Goal: Information Seeking & Learning: Compare options

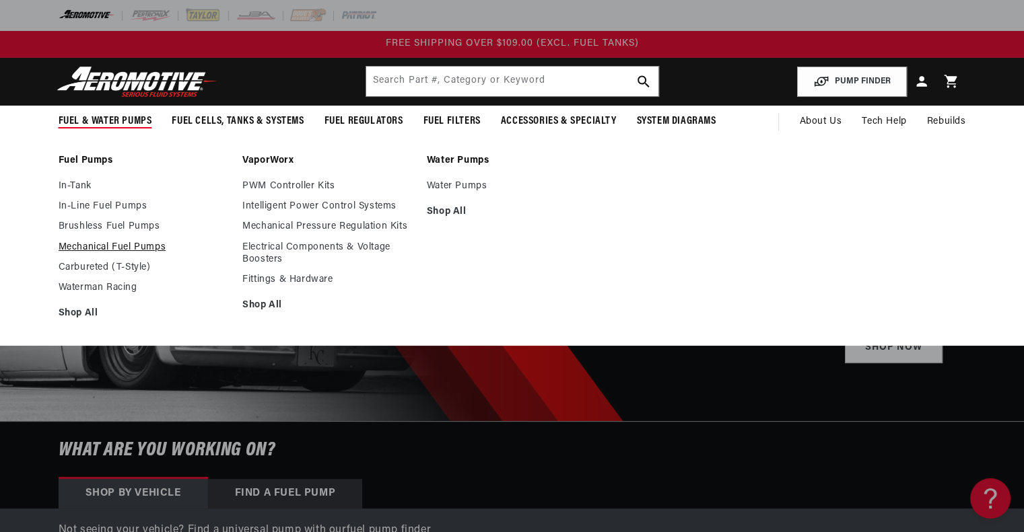
click at [97, 248] on link "Mechanical Fuel Pumps" at bounding box center [144, 248] width 171 height 12
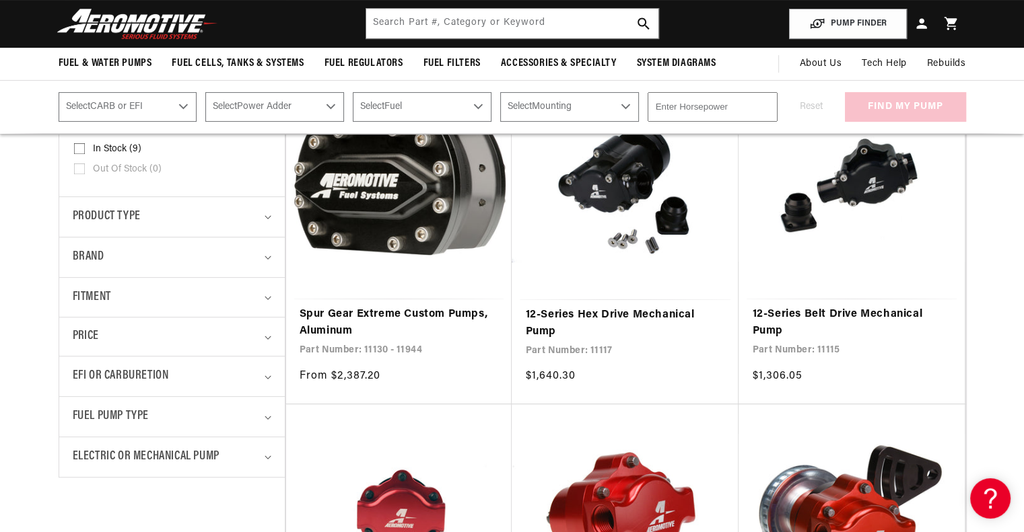
scroll to position [269, 0]
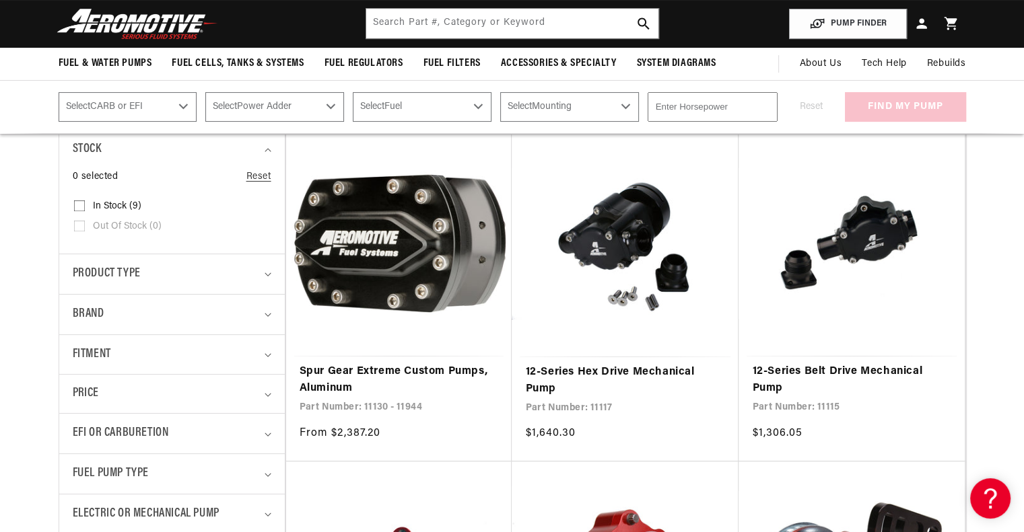
click at [77, 201] on icon at bounding box center [79, 206] width 11 height 11
click at [77, 203] on input "In stock (9) In stock (9 products)" at bounding box center [79, 208] width 11 height 11
checkbox input "true"
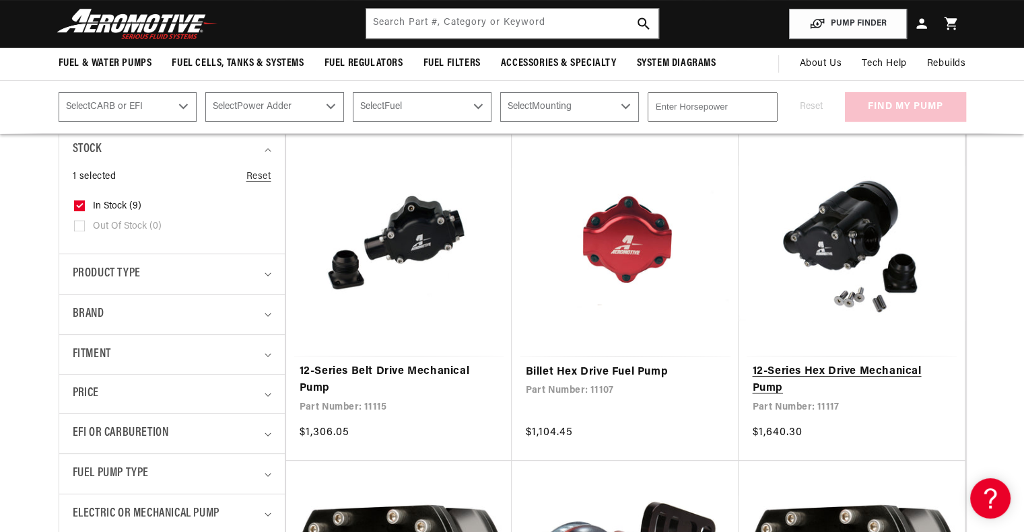
click at [829, 363] on link "12-Series Hex Drive Mechanical Pump" at bounding box center [851, 380] width 199 height 34
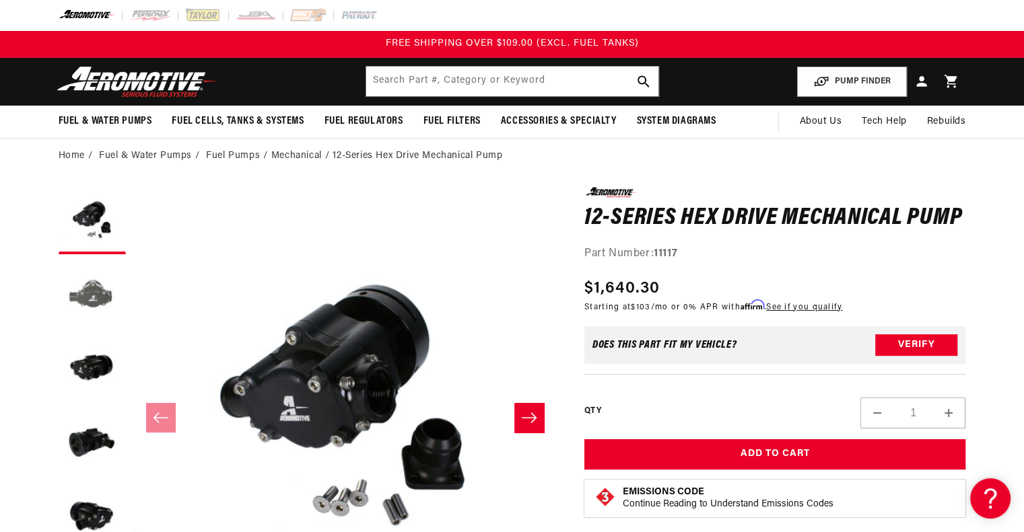
click at [73, 287] on button "Load image 2 in gallery view" at bounding box center [92, 294] width 67 height 67
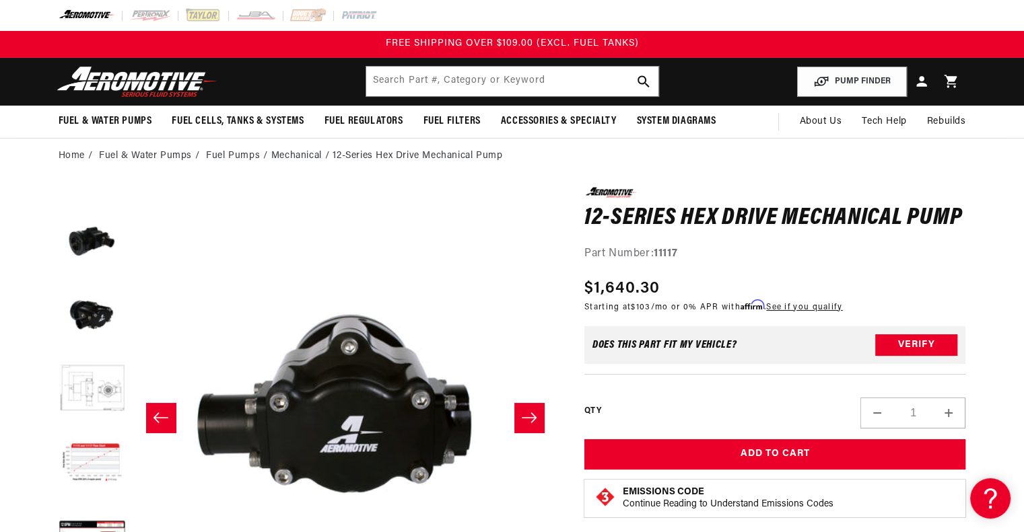
scroll to position [221, 0]
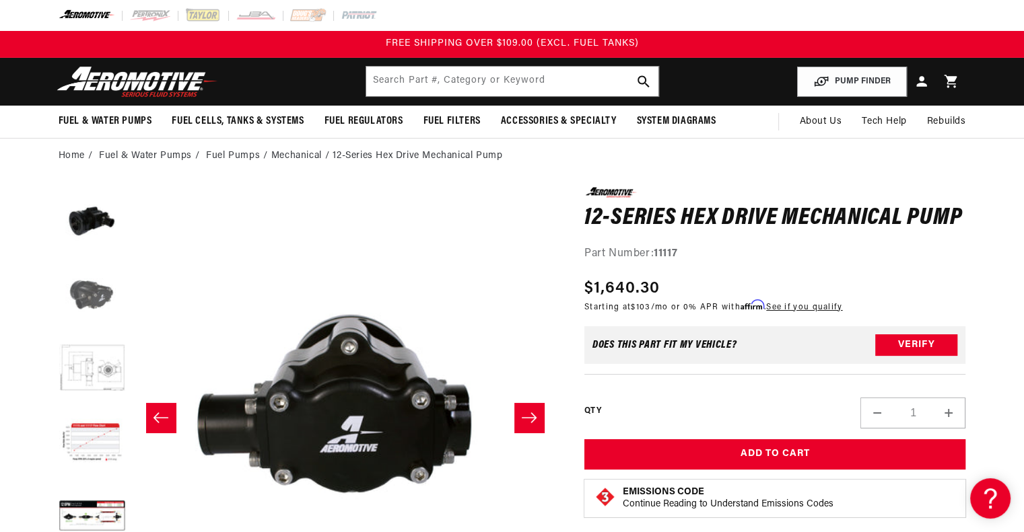
click at [94, 293] on button "Load image 5 in gallery view" at bounding box center [92, 295] width 67 height 67
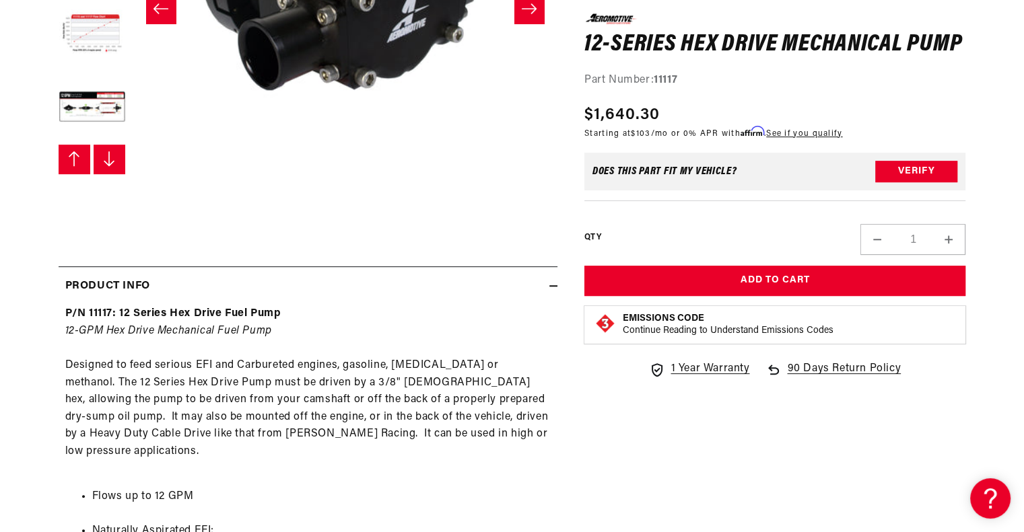
scroll to position [606, 0]
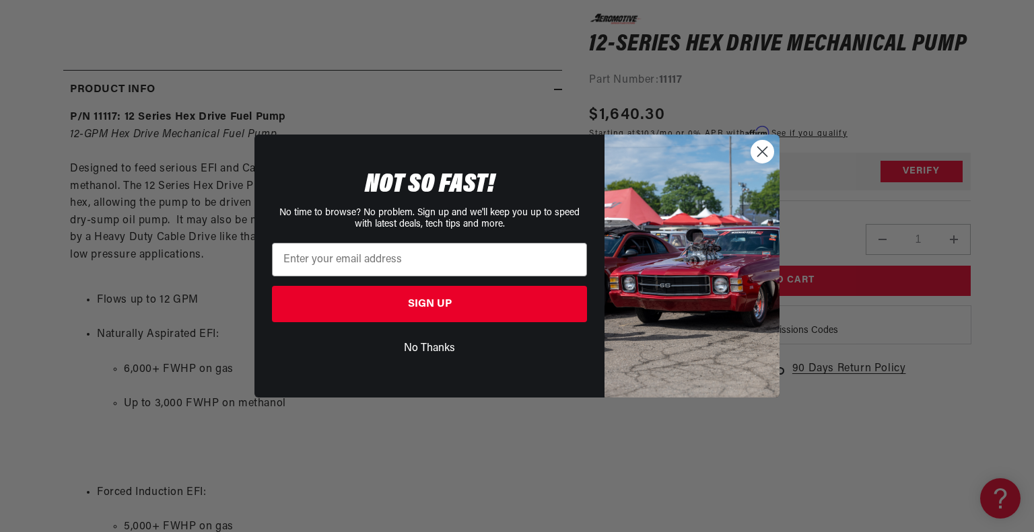
click at [767, 151] on circle "Close dialog" at bounding box center [762, 152] width 22 height 22
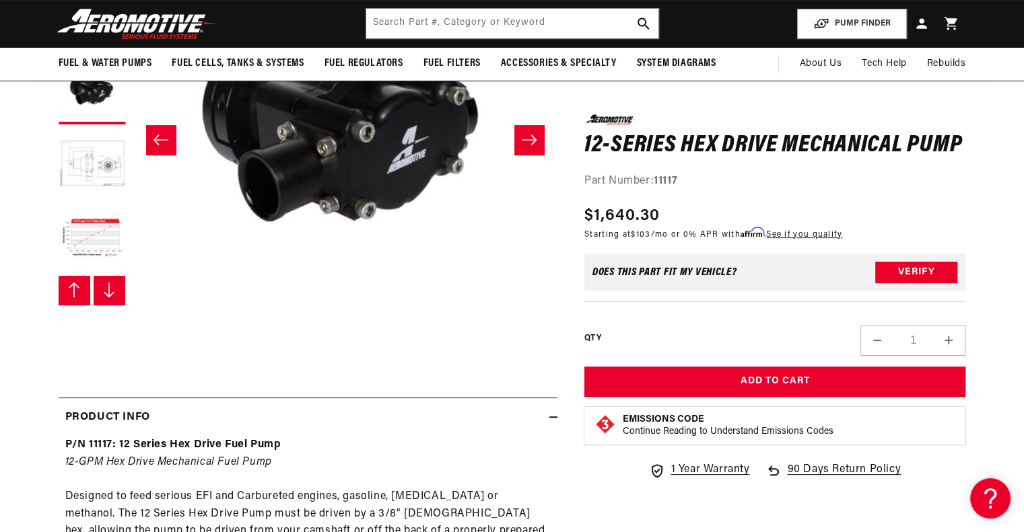
scroll to position [148, 0]
click at [89, 239] on button "Load image 7 in gallery view" at bounding box center [92, 238] width 67 height 67
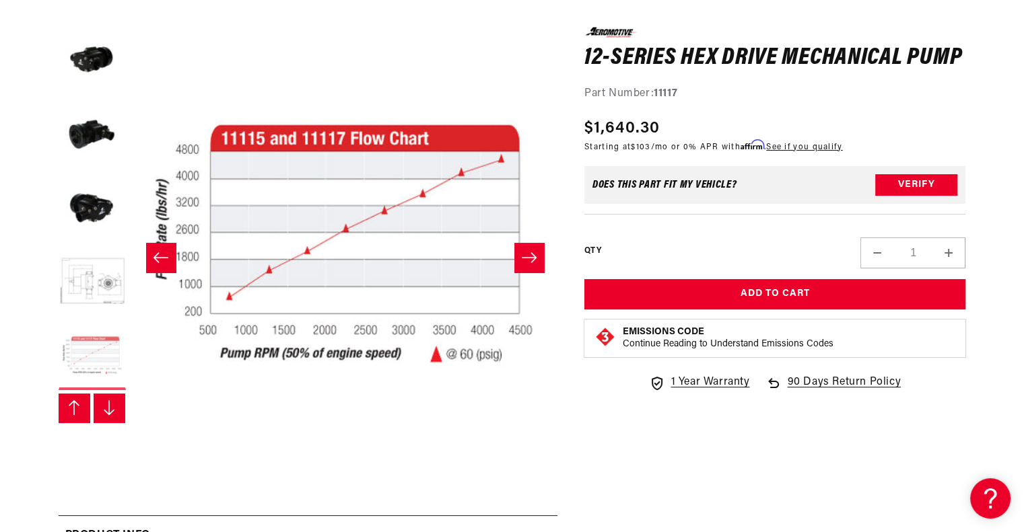
scroll to position [159, 0]
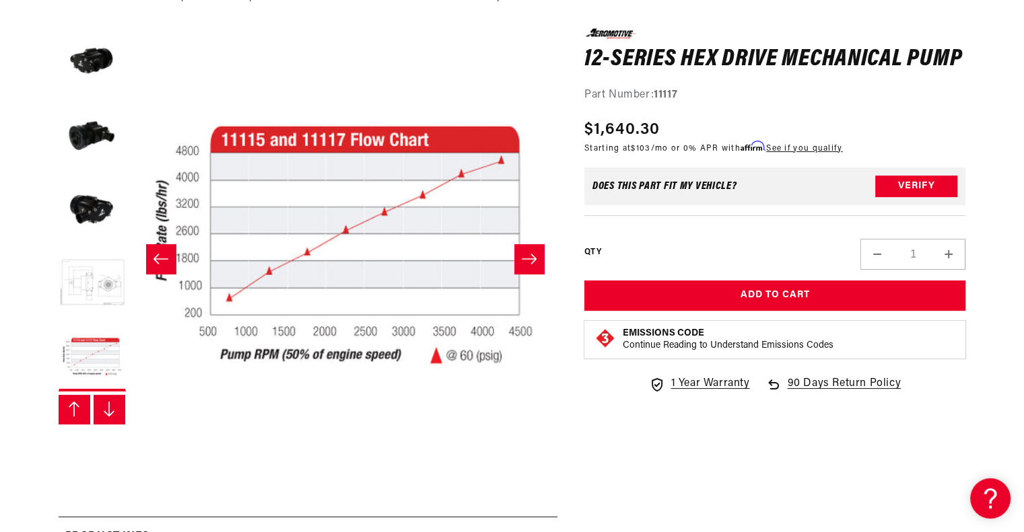
click at [90, 281] on button "Load image 6 in gallery view" at bounding box center [92, 283] width 67 height 67
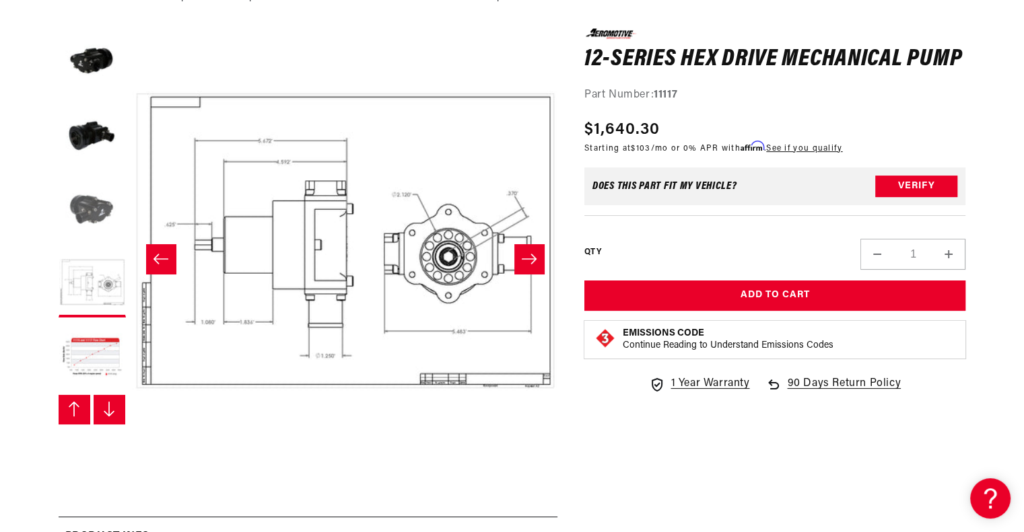
click at [100, 202] on button "Load image 5 in gallery view" at bounding box center [92, 209] width 67 height 67
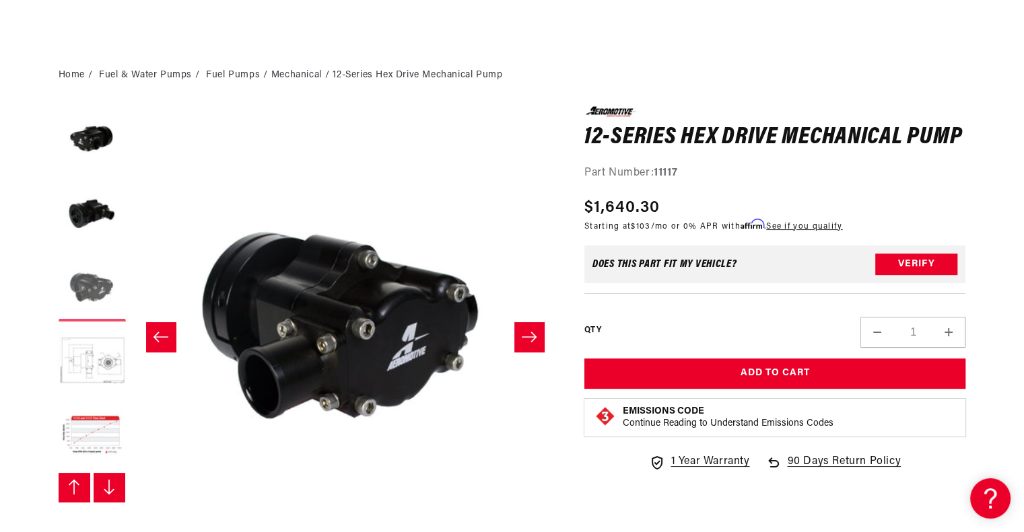
scroll to position [79, 0]
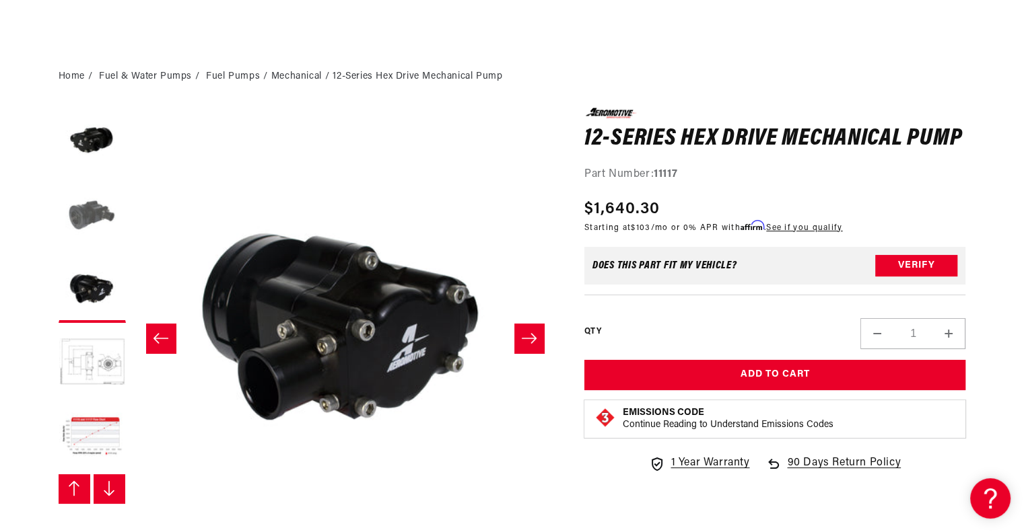
click at [86, 221] on button "Load image 4 in gallery view" at bounding box center [92, 215] width 67 height 67
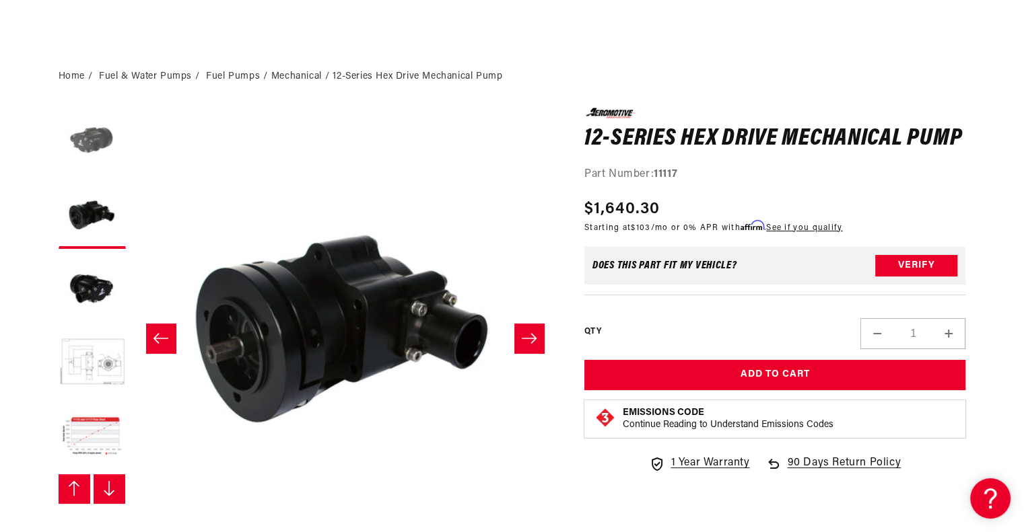
click at [92, 140] on button "Load image 3 in gallery view" at bounding box center [92, 141] width 67 height 67
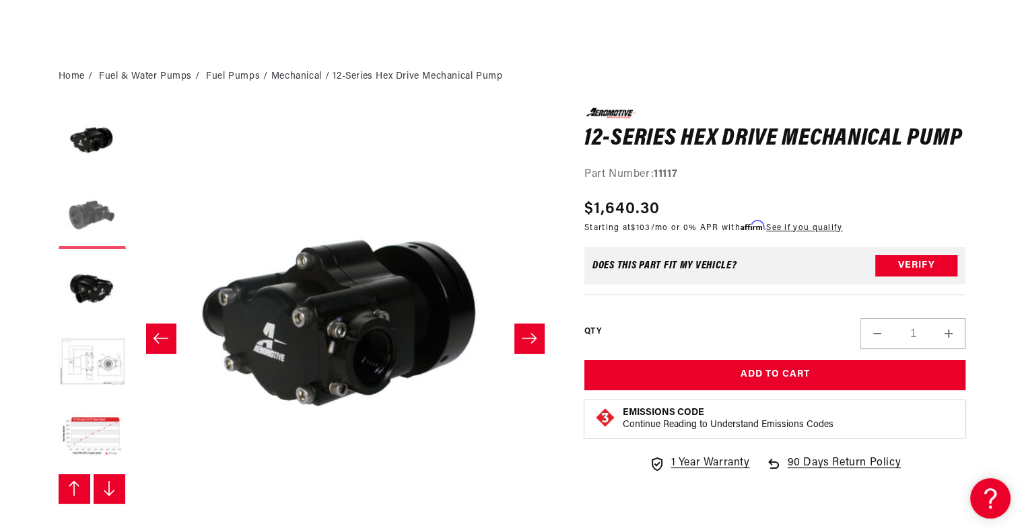
click at [91, 199] on button "Load image 4 in gallery view" at bounding box center [92, 215] width 67 height 67
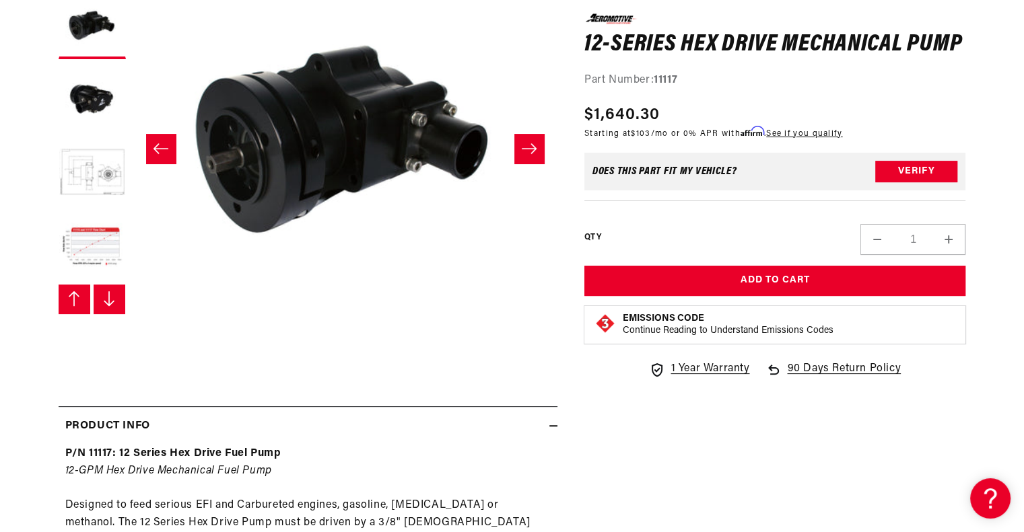
scroll to position [0, 0]
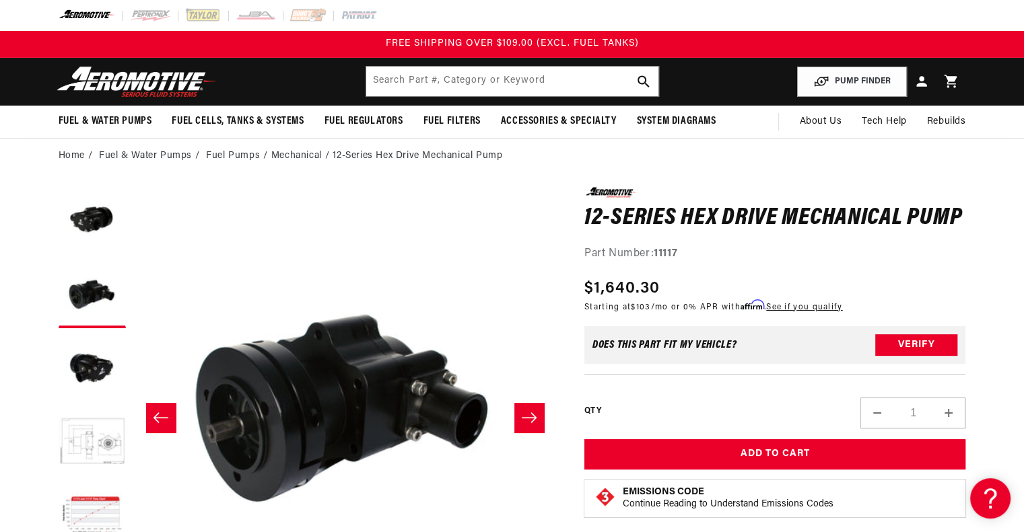
click at [303, 149] on li "Mechanical" at bounding box center [302, 156] width 62 height 15
click at [240, 159] on link "Fuel Pumps" at bounding box center [233, 156] width 54 height 15
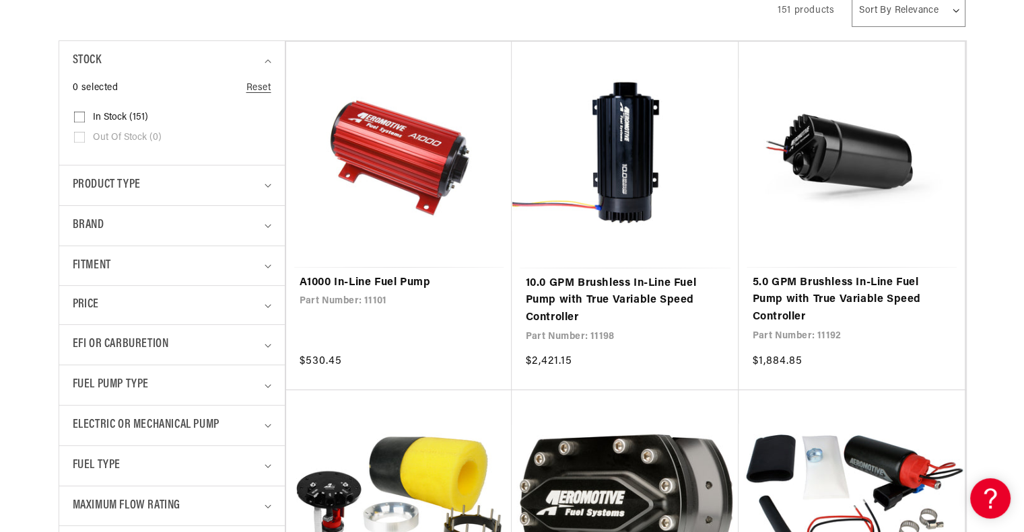
scroll to position [471, 0]
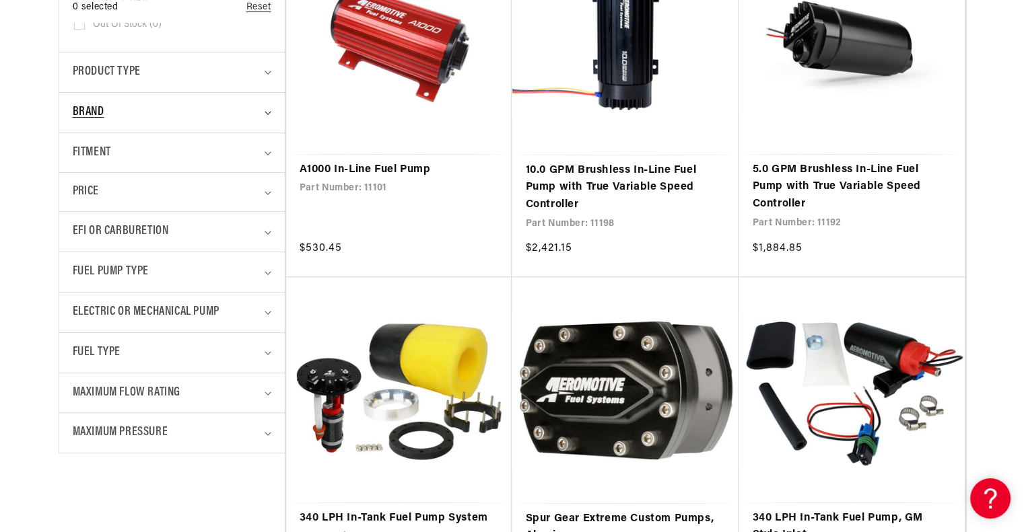
click at [234, 107] on div "Brand" at bounding box center [166, 113] width 187 height 20
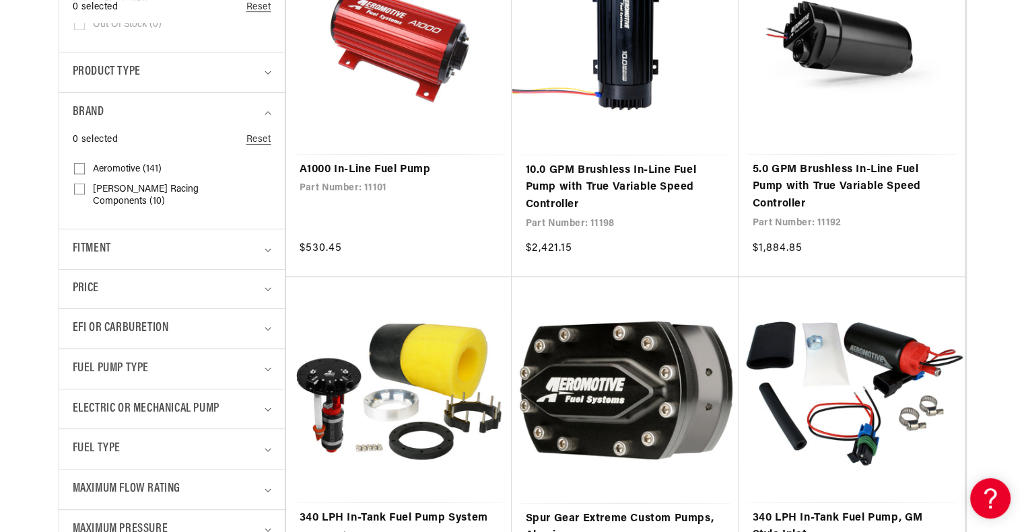
click at [83, 184] on rect at bounding box center [79, 189] width 11 height 11
click at [83, 186] on input "Waterman Racing Components (10) Waterman Racing Components (10 products)" at bounding box center [79, 191] width 11 height 11
checkbox input "true"
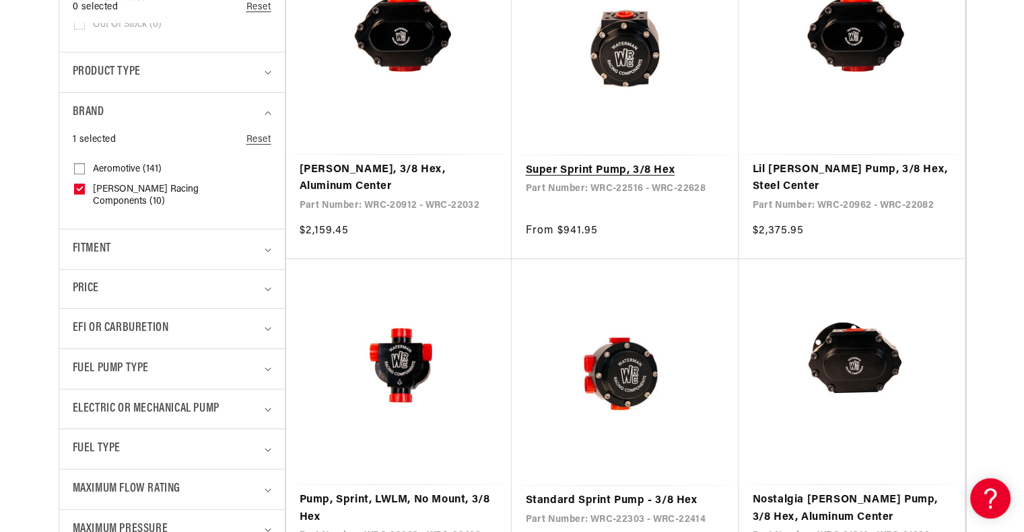
click at [592, 166] on link "Super Sprint Pump, 3/8 Hex" at bounding box center [625, 171] width 200 height 18
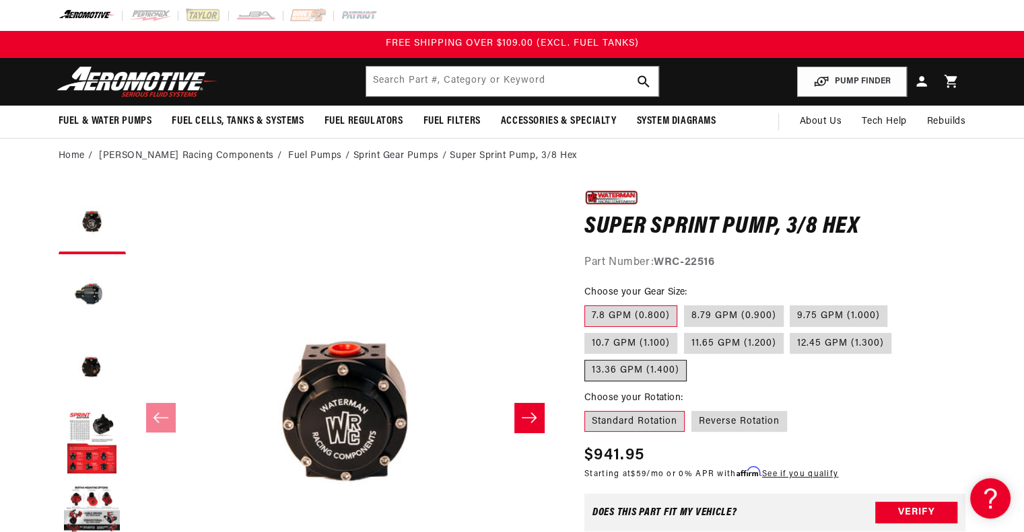
click at [636, 376] on label "13.36 GPM (1.400)" at bounding box center [635, 371] width 102 height 22
click at [898, 331] on input "13.36 GPM (1.400)" at bounding box center [898, 330] width 1 height 1
radio input "true"
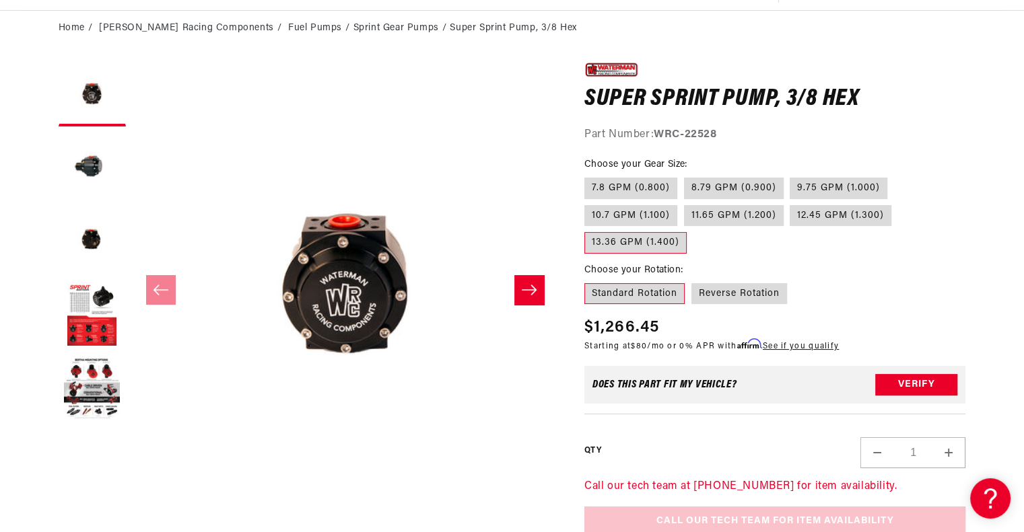
scroll to position [135, 0]
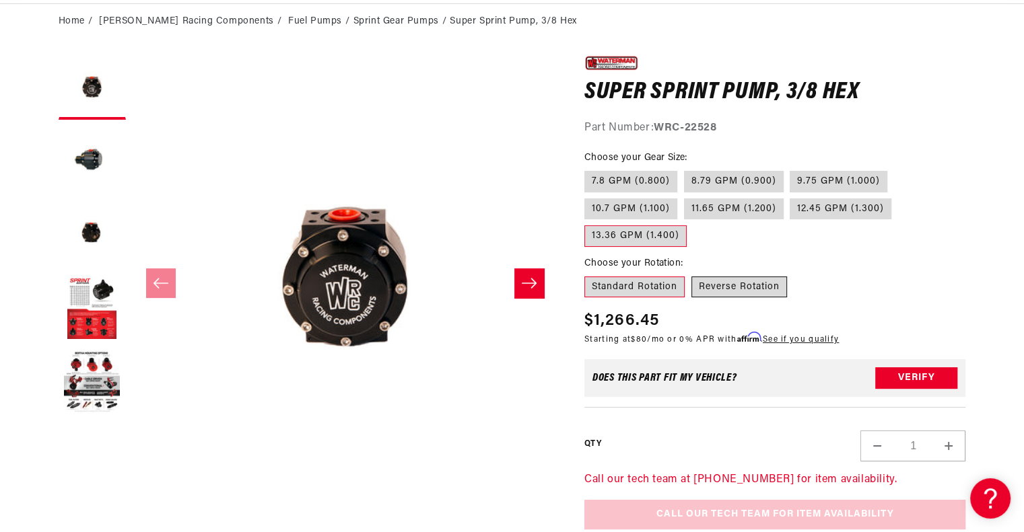
click at [740, 295] on label "Reverse Rotation" at bounding box center [739, 288] width 96 height 22
click at [692, 275] on input "Reverse Rotation" at bounding box center [691, 274] width 1 height 1
radio input "true"
click at [738, 287] on label "Reverse Rotation" at bounding box center [739, 288] width 96 height 22
click at [692, 275] on input "Reverse Rotation" at bounding box center [691, 274] width 1 height 1
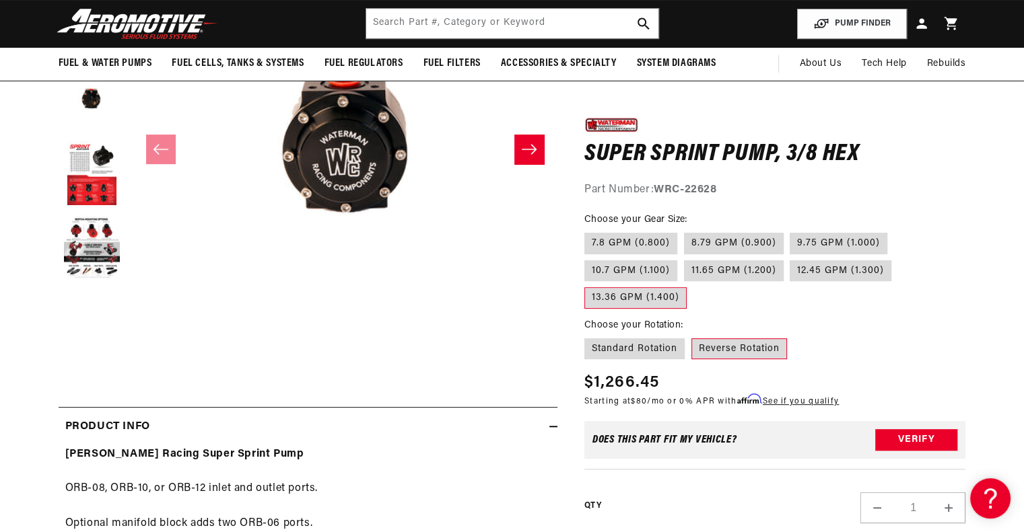
scroll to position [202, 0]
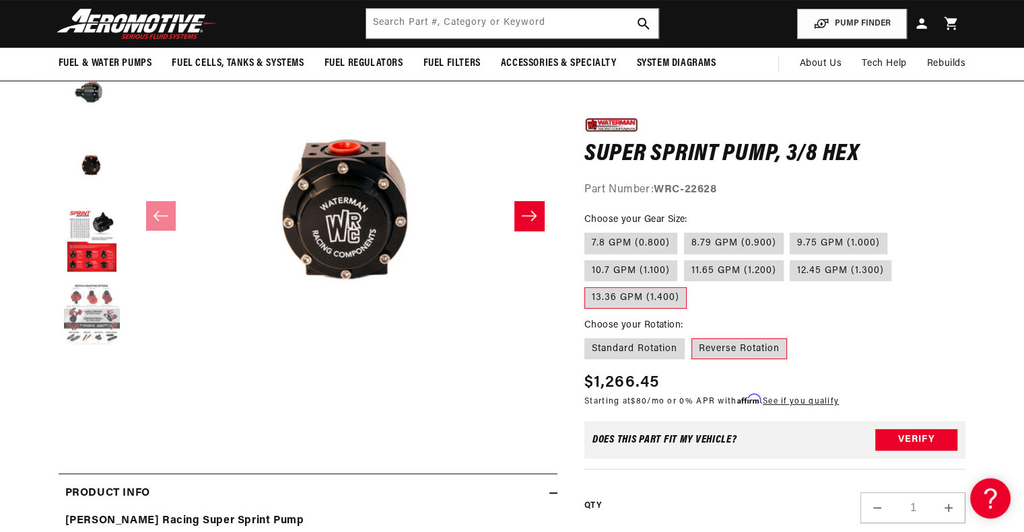
click at [91, 319] on button "Load image 5 in gallery view" at bounding box center [92, 314] width 67 height 67
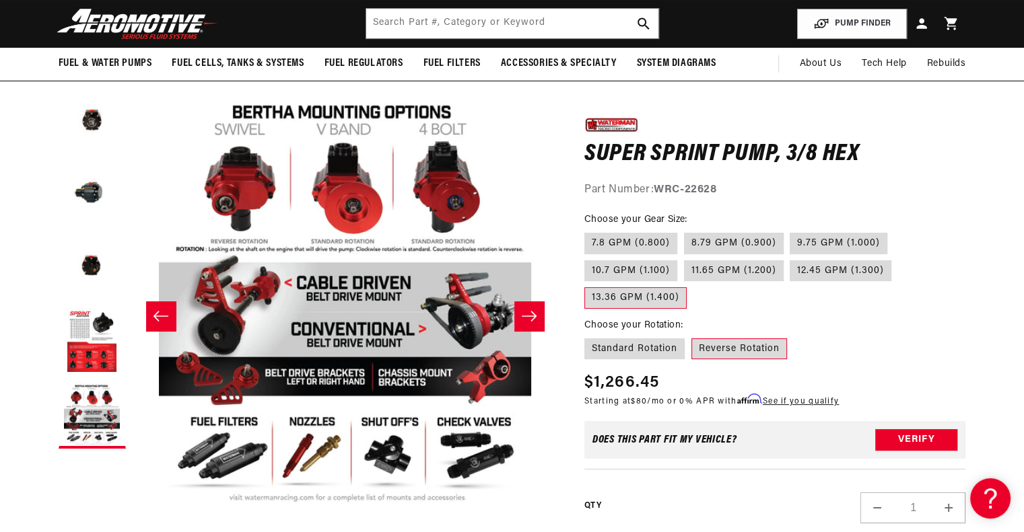
scroll to position [0, 0]
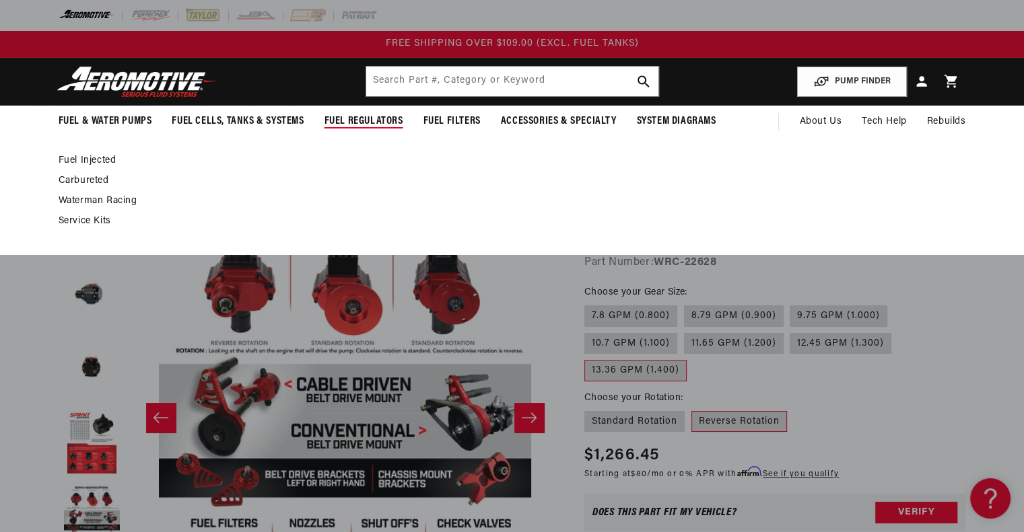
click at [102, 155] on link "Fuel Injected" at bounding box center [506, 161] width 894 height 12
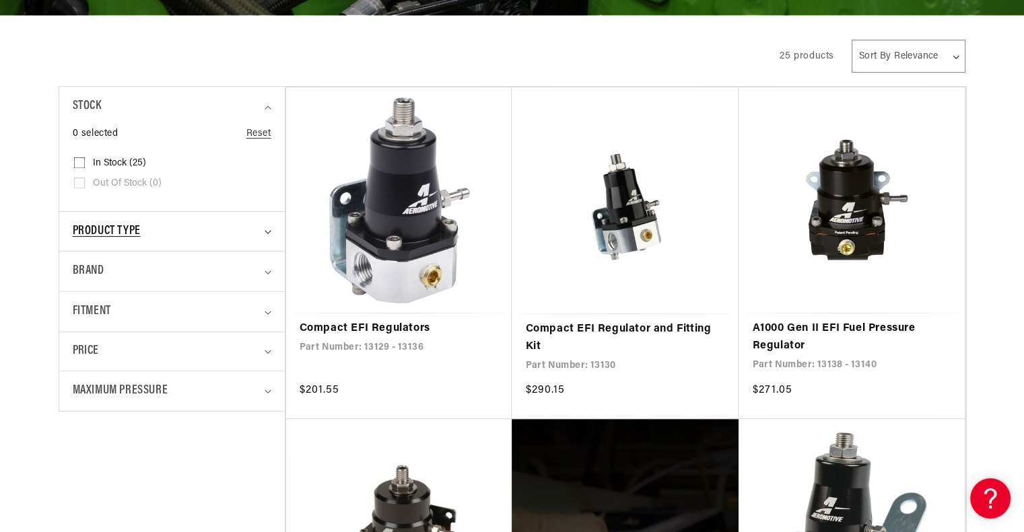
click at [128, 223] on span "Product type" at bounding box center [107, 232] width 68 height 20
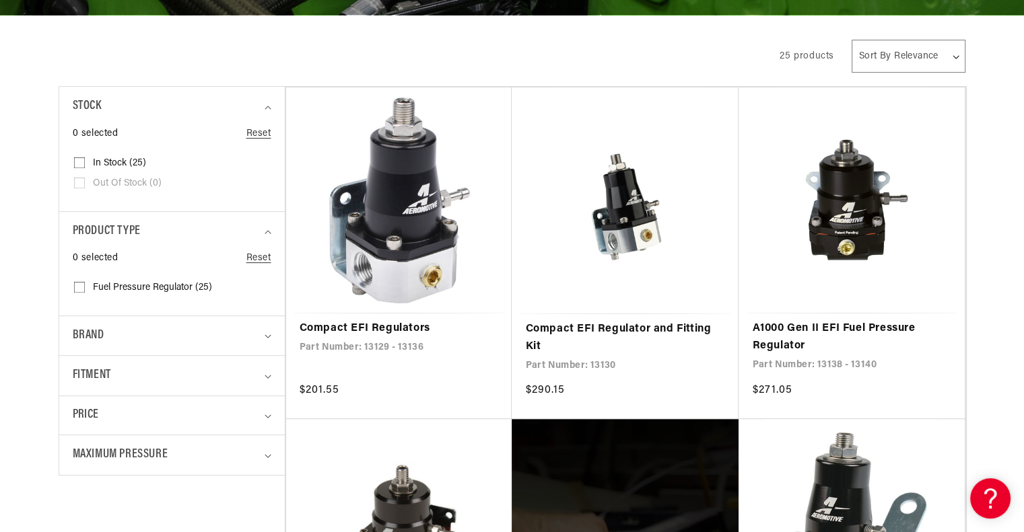
click at [211, 446] on div "Maximum Pressure" at bounding box center [166, 456] width 187 height 20
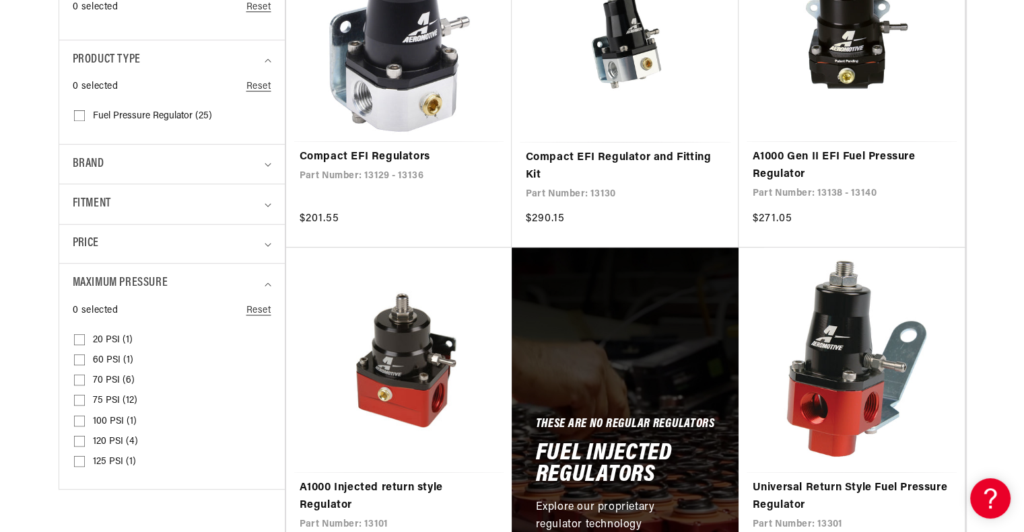
scroll to position [538, 0]
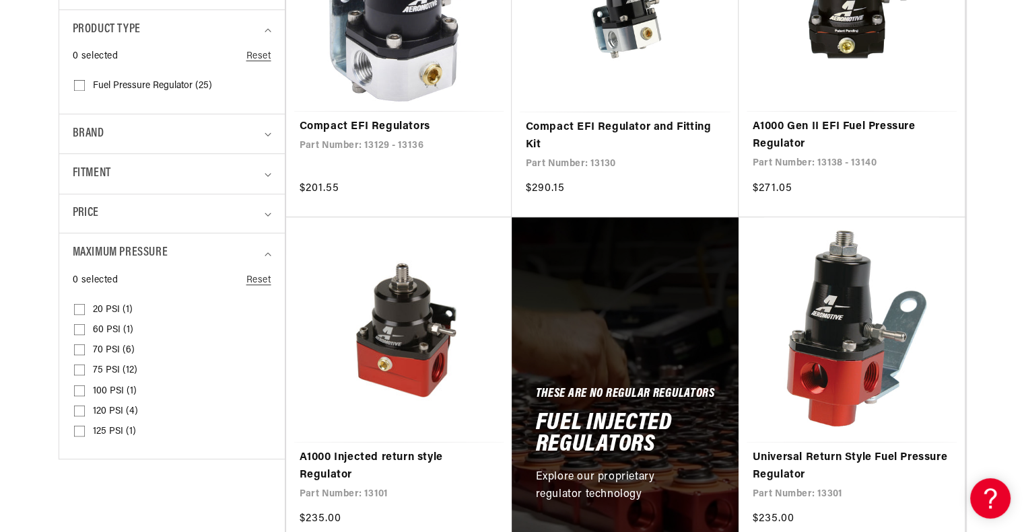
click at [78, 430] on input "125 PSI (1) 125 PSI (1 product)" at bounding box center [79, 434] width 11 height 11
checkbox input "true"
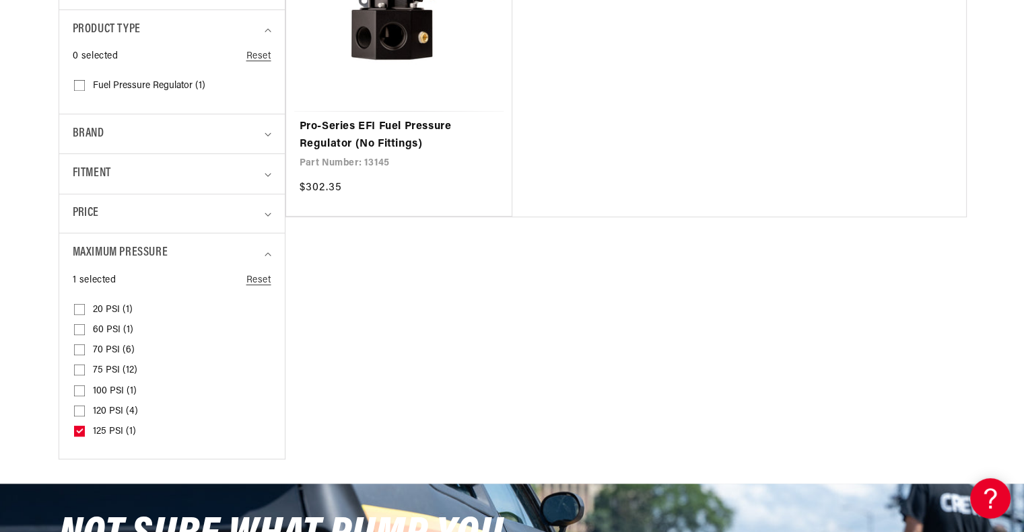
click at [82, 410] on input "120 PSI (4) 120 PSI (4 products)" at bounding box center [79, 414] width 11 height 11
checkbox input "true"
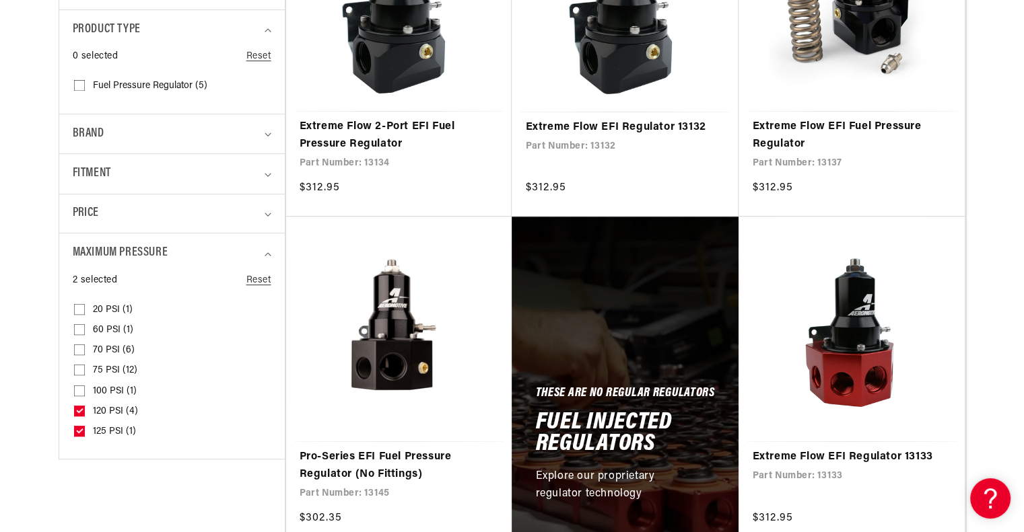
click at [81, 429] on icon at bounding box center [79, 431] width 7 height 5
click at [81, 429] on input "125 PSI (1) 125 PSI (1 product)" at bounding box center [79, 434] width 11 height 11
checkbox input "false"
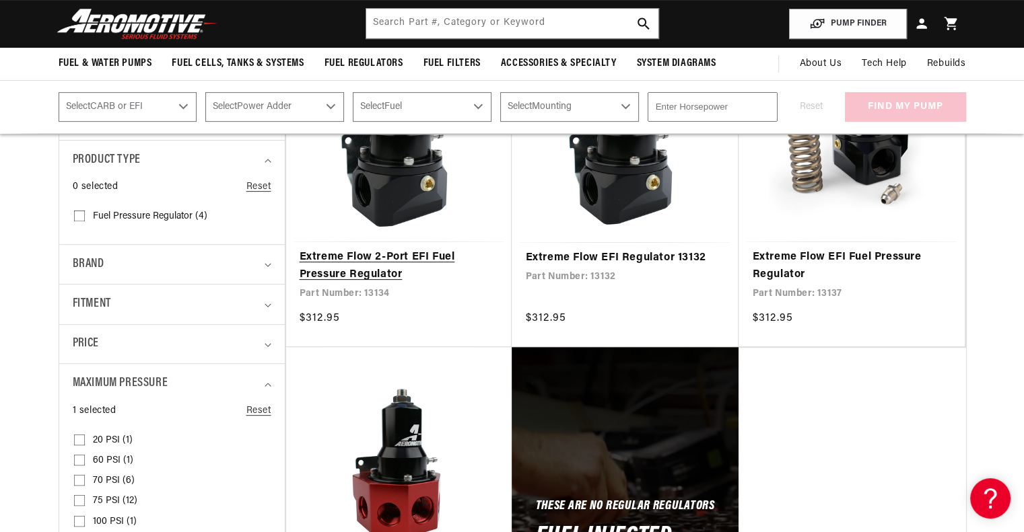
scroll to position [404, 0]
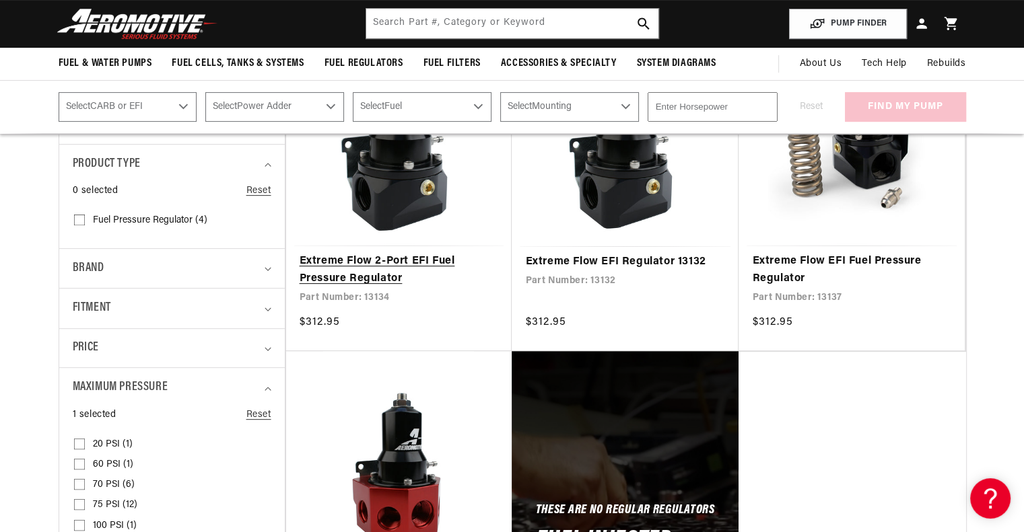
click at [408, 253] on link "Extreme Flow 2-Port EFI Fuel Pressure Regulator" at bounding box center [399, 270] width 199 height 34
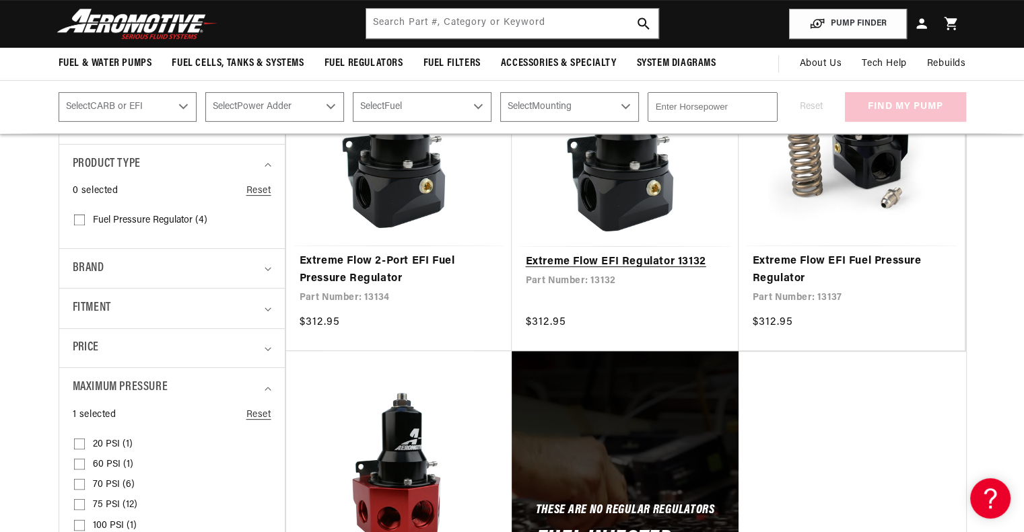
click at [609, 254] on link "Extreme Flow EFI Regulator 13132" at bounding box center [625, 263] width 200 height 18
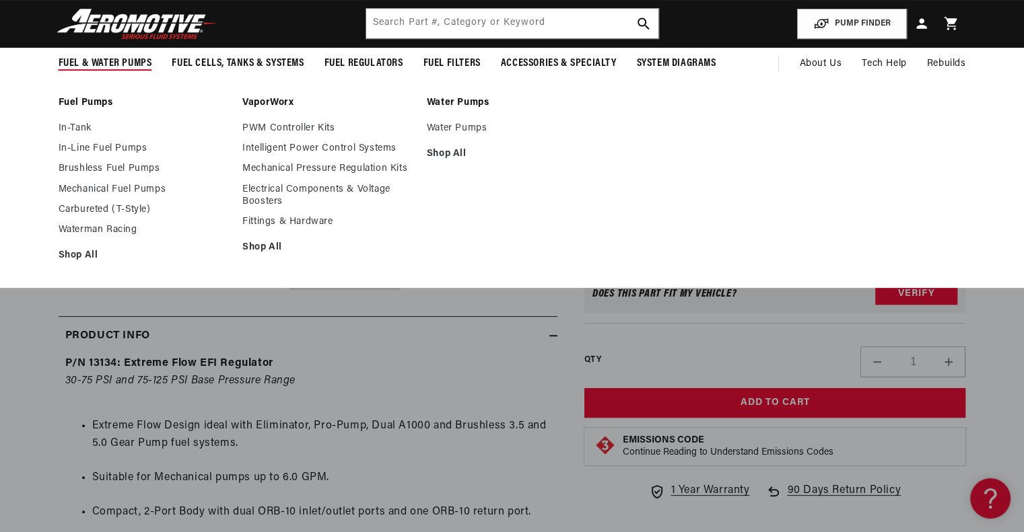
scroll to position [337, 0]
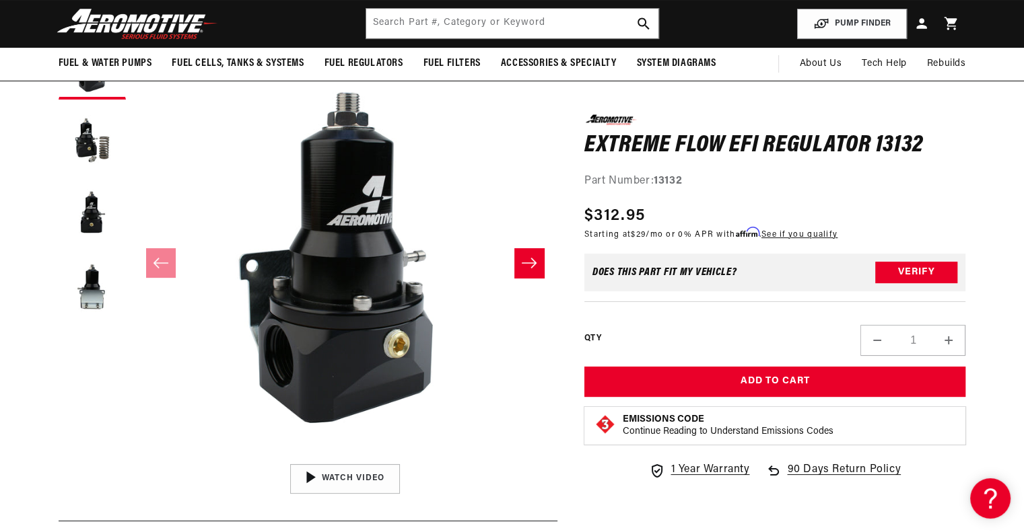
scroll to position [135, 0]
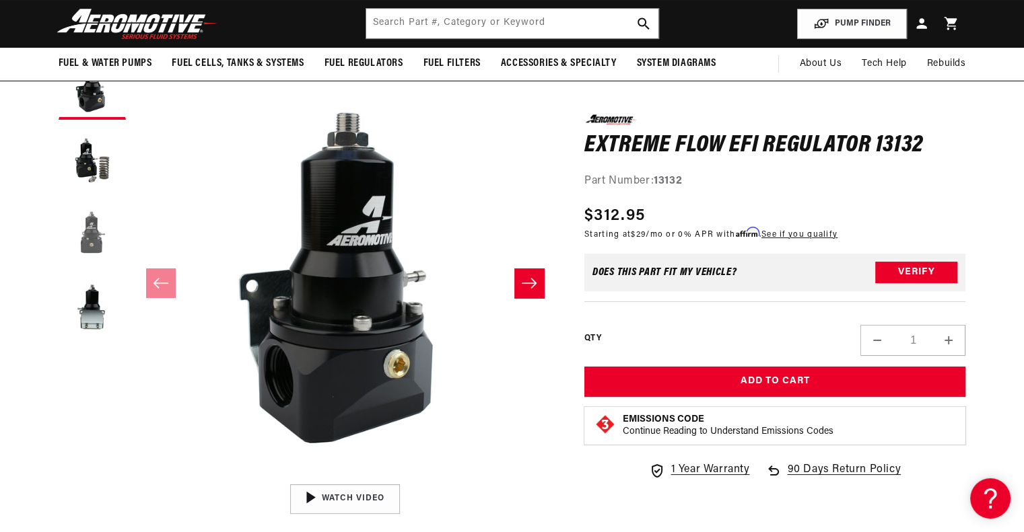
click at [98, 240] on button "Load image 3 in gallery view" at bounding box center [92, 234] width 67 height 67
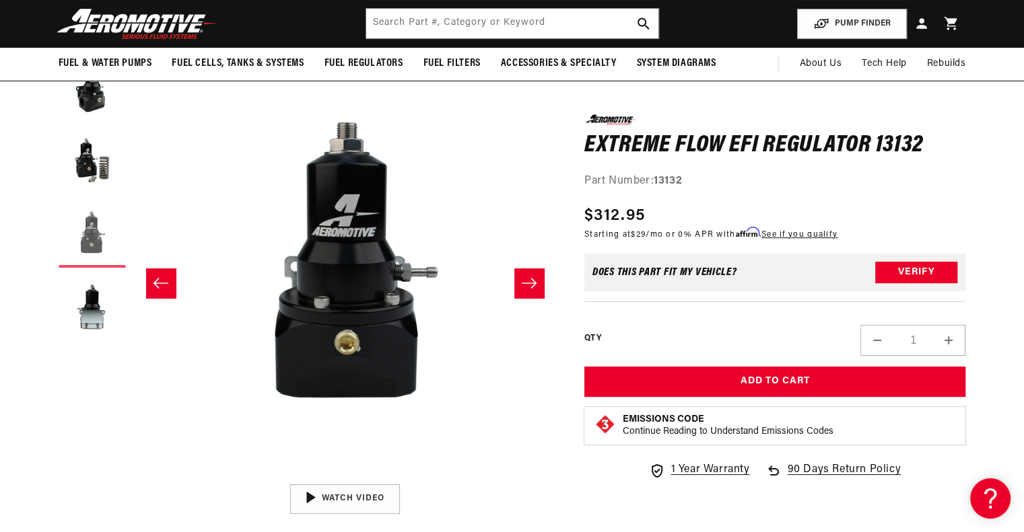
scroll to position [0, 850]
